Goal: Task Accomplishment & Management: Manage account settings

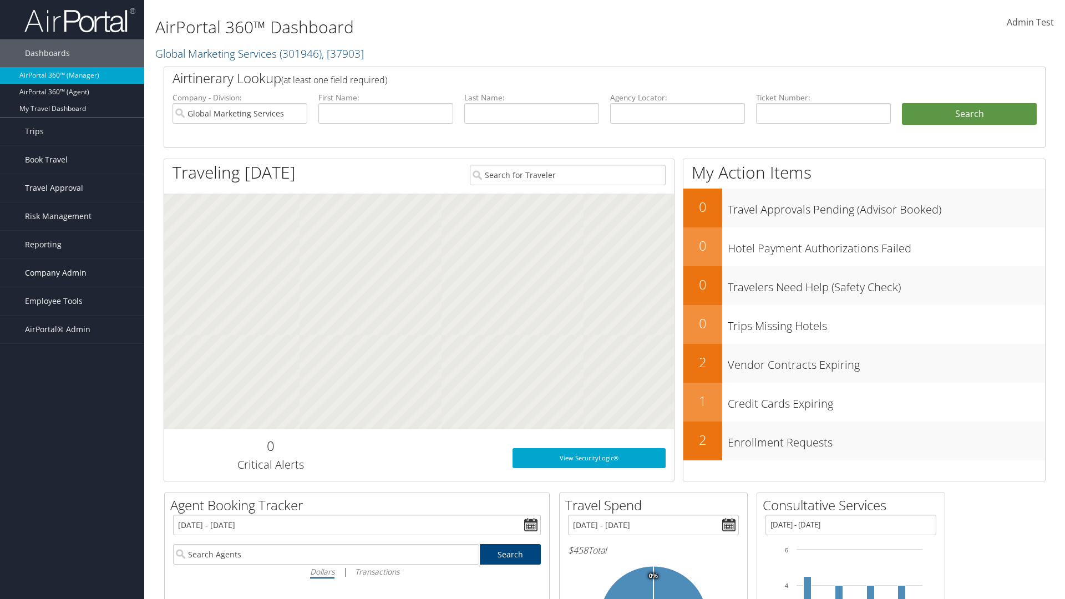
click at [72, 273] on span "Company Admin" at bounding box center [56, 273] width 62 height 28
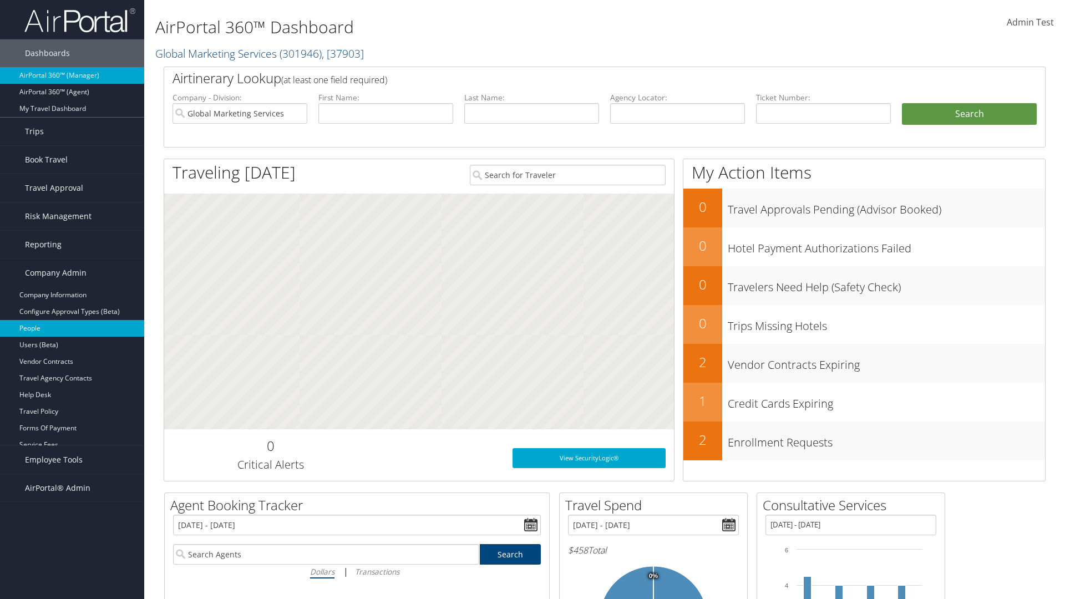
click at [72, 329] on link "People" at bounding box center [72, 328] width 144 height 17
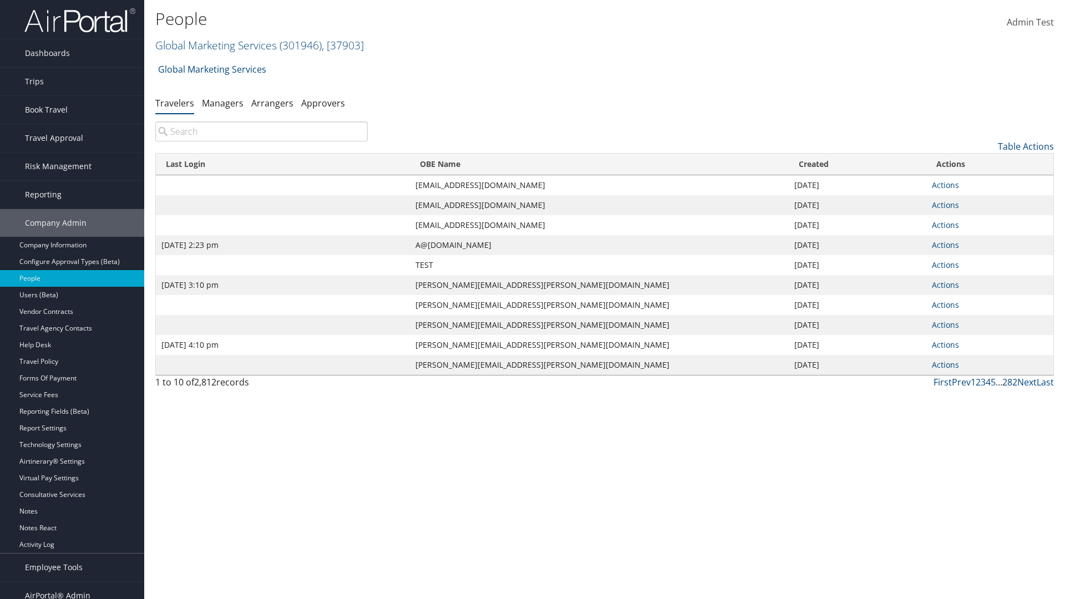
click at [261, 132] on input "search" at bounding box center [261, 132] width 213 height 20
type input "Sep 17, 2020 2:23 pm"
